Goal: Find specific fact: Find specific fact

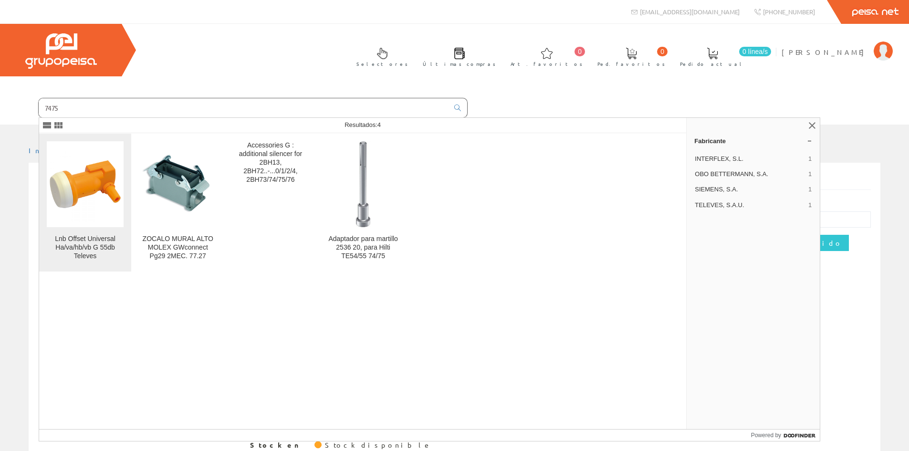
type input "7475"
click at [77, 189] on img at bounding box center [85, 184] width 77 height 77
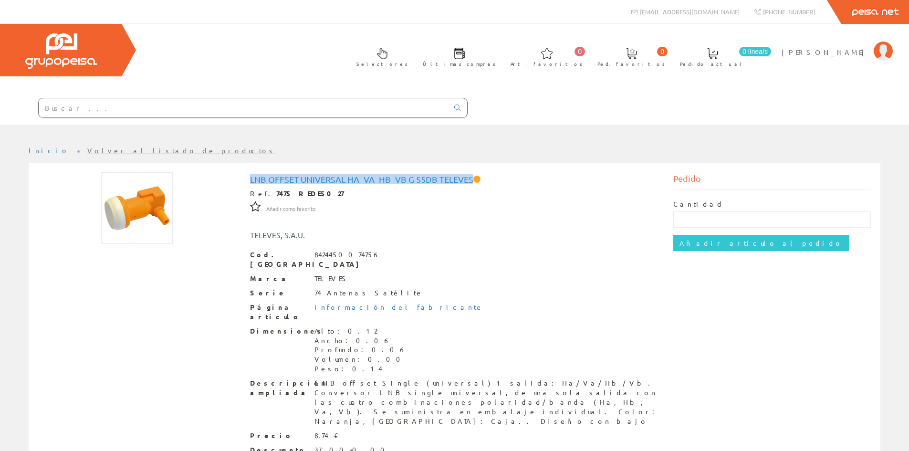
drag, startPoint x: 473, startPoint y: 177, endPoint x: 250, endPoint y: 178, distance: 223.4
click at [250, 178] on h1 "Lnb Offset Universal Ha_va_hb_vb G 55db Televes" at bounding box center [454, 180] width 409 height 10
copy h1 "Lnb Offset Universal Ha_va_hb_vb G 55db Televes"
drag, startPoint x: 312, startPoint y: 195, endPoint x: 264, endPoint y: 192, distance: 47.8
click at [276, 192] on strong "7475 REDE5027" at bounding box center [309, 193] width 67 height 9
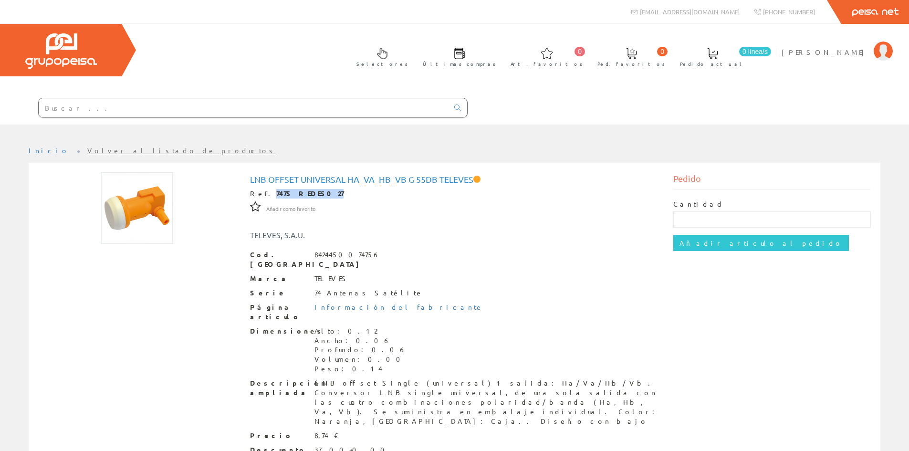
copy strong "7475 REDE5027"
